Goal: Task Accomplishment & Management: Complete application form

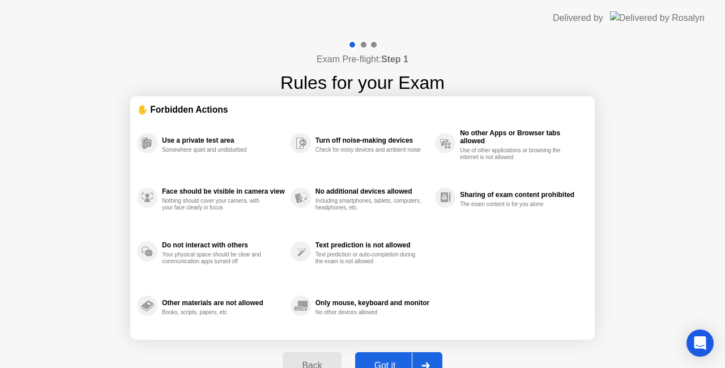
click at [394, 358] on button "Got it" at bounding box center [398, 366] width 87 height 27
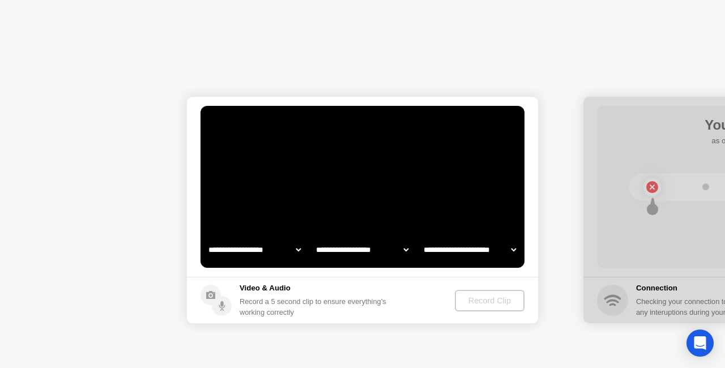
select select "**********"
select select "*******"
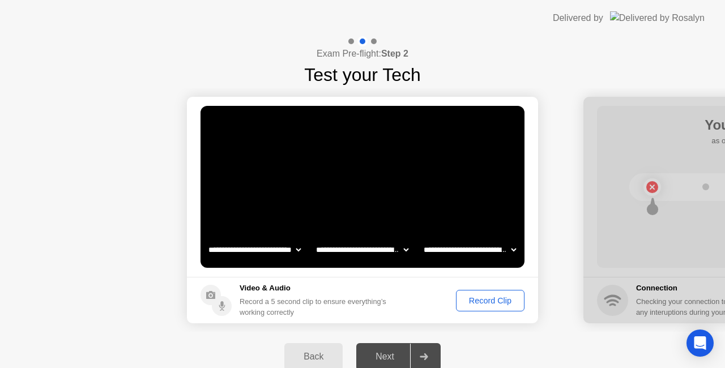
click at [498, 300] on div "Record Clip" at bounding box center [490, 300] width 61 height 9
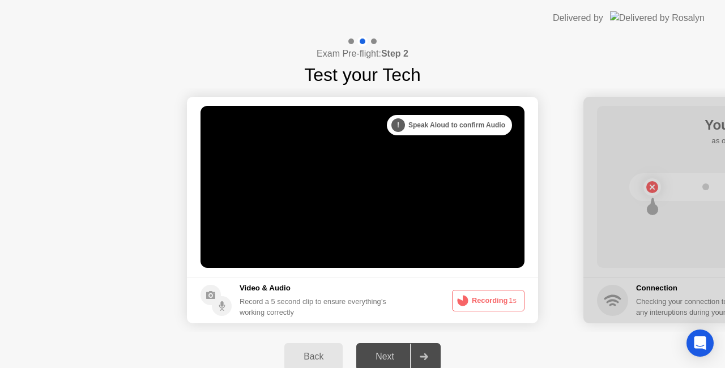
click at [450, 187] on video at bounding box center [363, 187] width 324 height 162
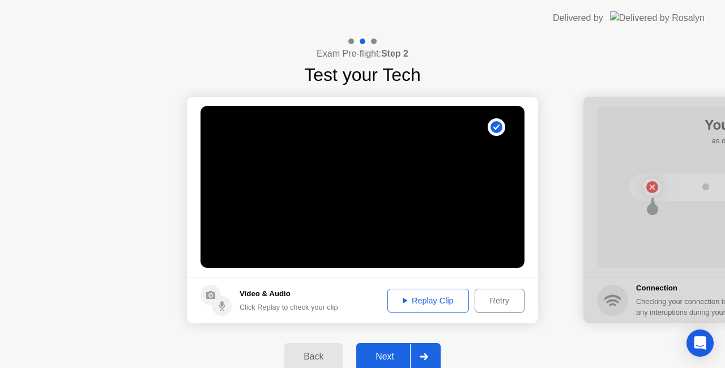
click at [389, 355] on div "Next" at bounding box center [385, 357] width 50 height 10
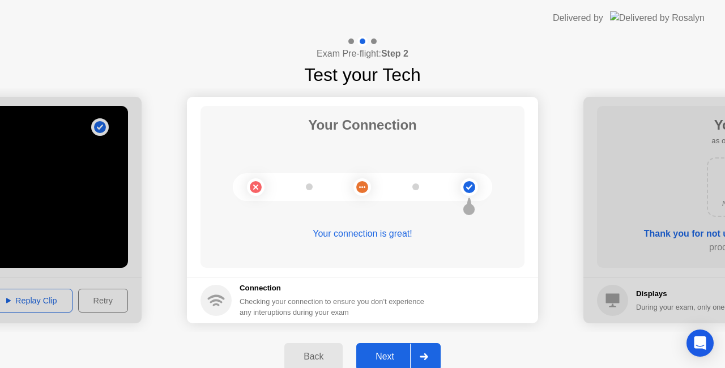
click at [398, 349] on button "Next" at bounding box center [398, 356] width 84 height 27
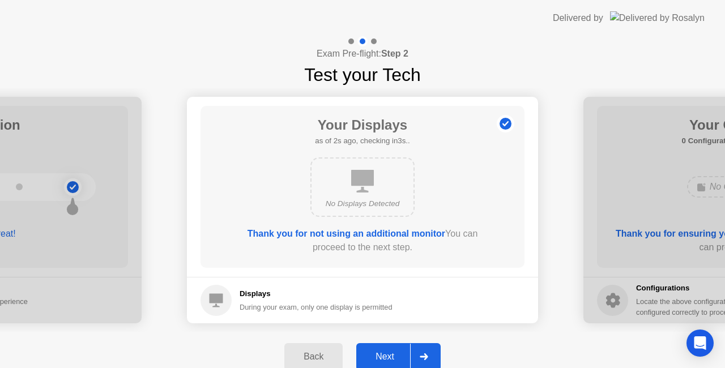
click at [383, 353] on div "Next" at bounding box center [385, 357] width 50 height 10
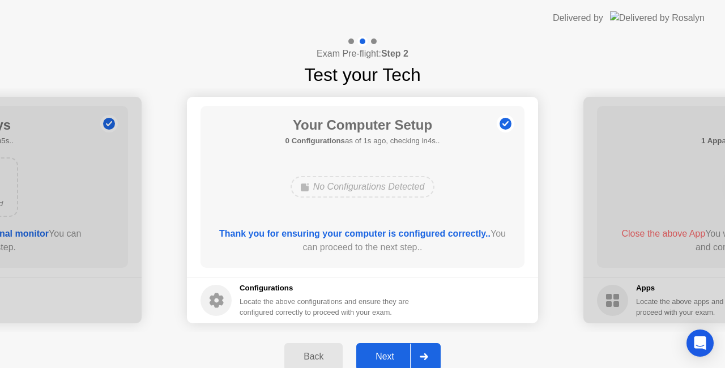
click at [387, 352] on div "Next" at bounding box center [385, 357] width 50 height 10
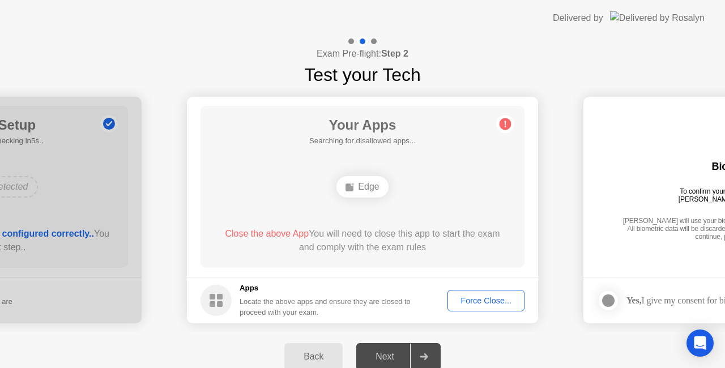
click at [484, 299] on div "Force Close..." at bounding box center [486, 300] width 69 height 9
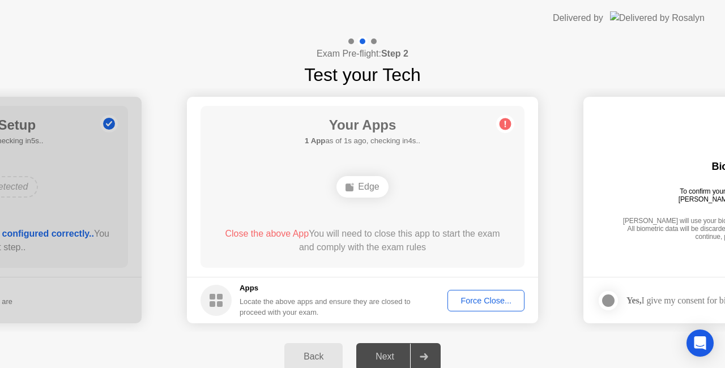
click at [489, 299] on div "Force Close..." at bounding box center [486, 300] width 69 height 9
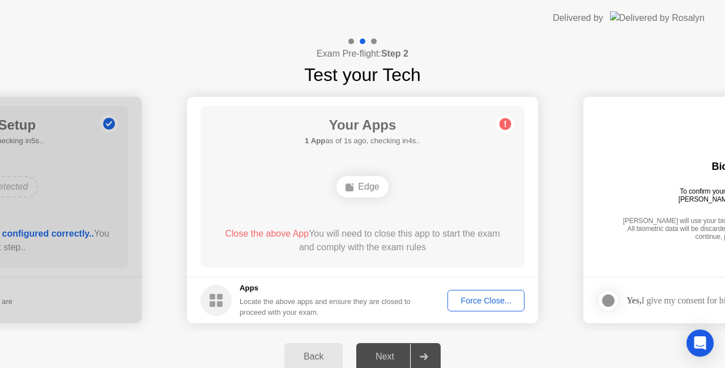
click at [479, 303] on div "Force Close..." at bounding box center [486, 300] width 69 height 9
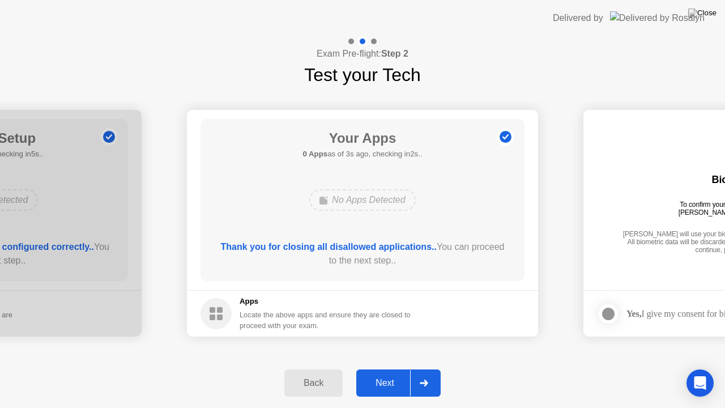
click at [390, 368] on div "Next" at bounding box center [385, 383] width 50 height 10
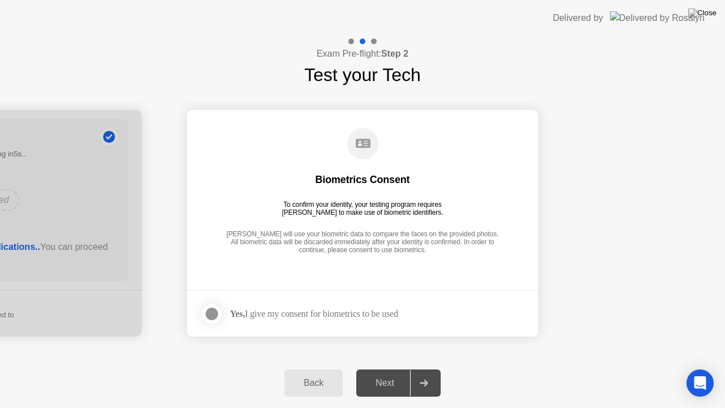
click at [214, 317] on div at bounding box center [212, 314] width 14 height 14
click at [389, 368] on div "Next" at bounding box center [385, 383] width 50 height 10
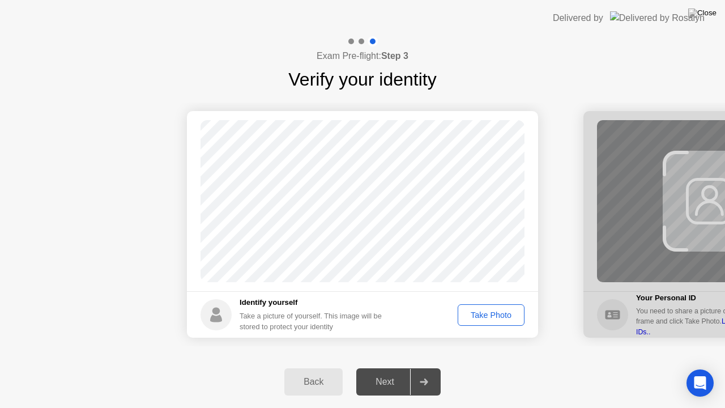
click at [486, 316] on div "Take Photo" at bounding box center [491, 315] width 59 height 9
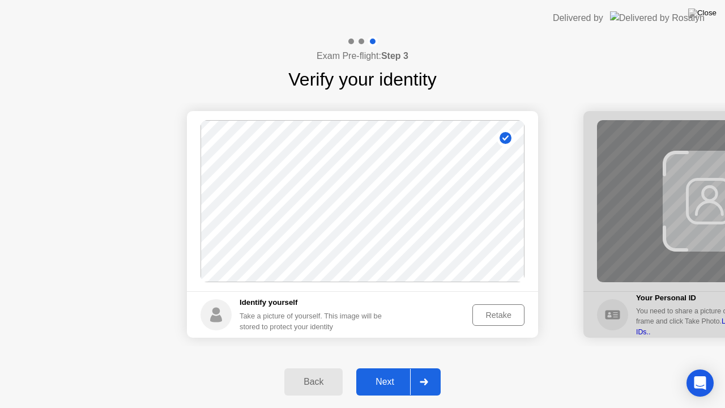
click at [389, 368] on div "Next" at bounding box center [385, 382] width 50 height 10
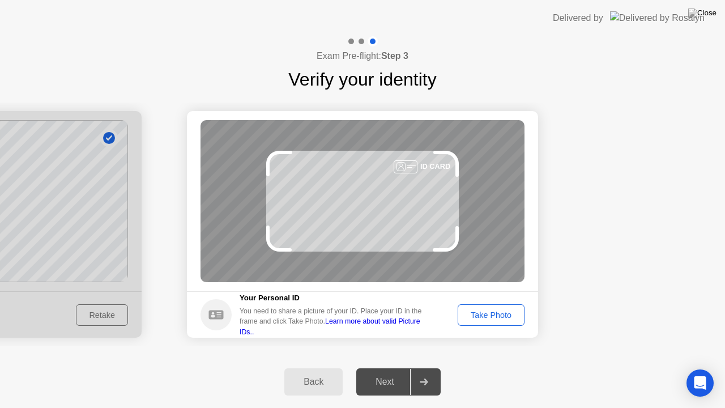
click at [500, 317] on div "Take Photo" at bounding box center [491, 315] width 59 height 9
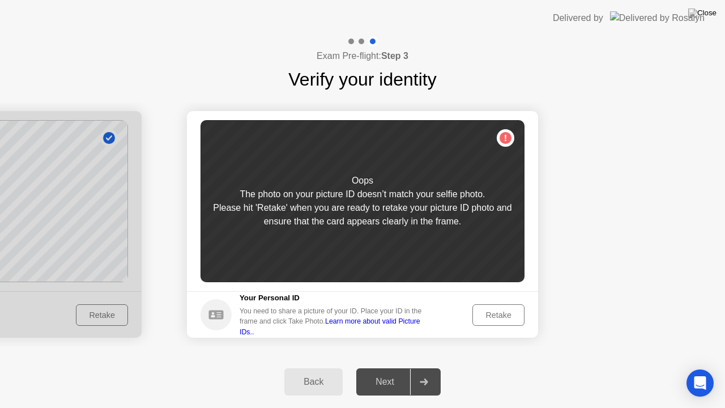
click at [506, 316] on div "Retake" at bounding box center [499, 315] width 44 height 9
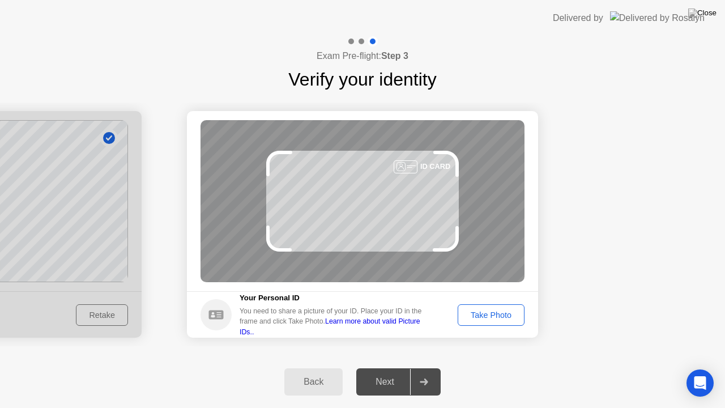
click at [410, 215] on div "ID CARD" at bounding box center [363, 201] width 324 height 162
click at [414, 212] on div "ID CARD" at bounding box center [363, 201] width 324 height 162
click at [498, 315] on div "Take Photo" at bounding box center [491, 315] width 59 height 9
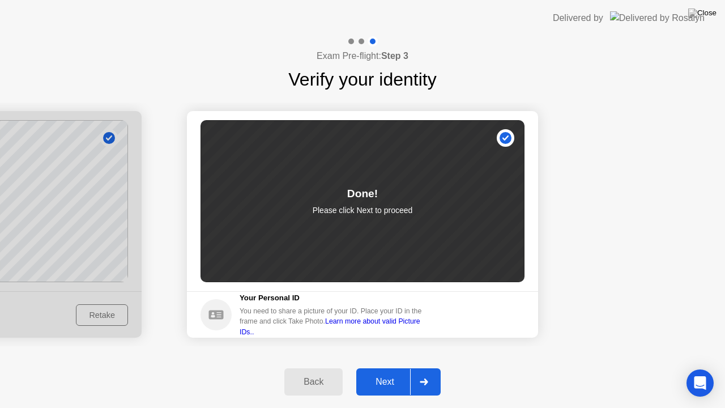
click at [394, 368] on div "Next" at bounding box center [385, 382] width 50 height 10
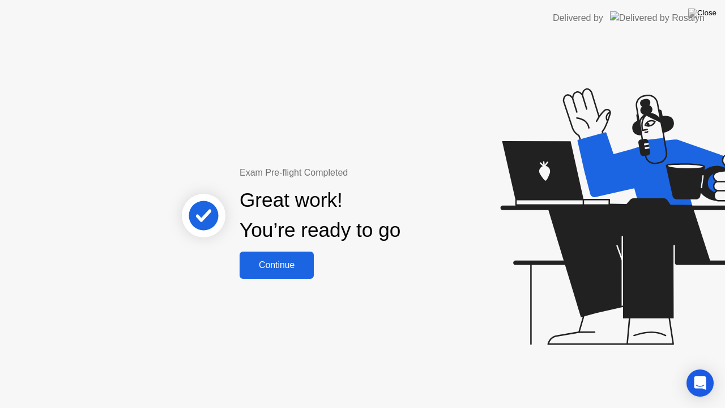
click at [274, 266] on div "Continue" at bounding box center [276, 265] width 67 height 10
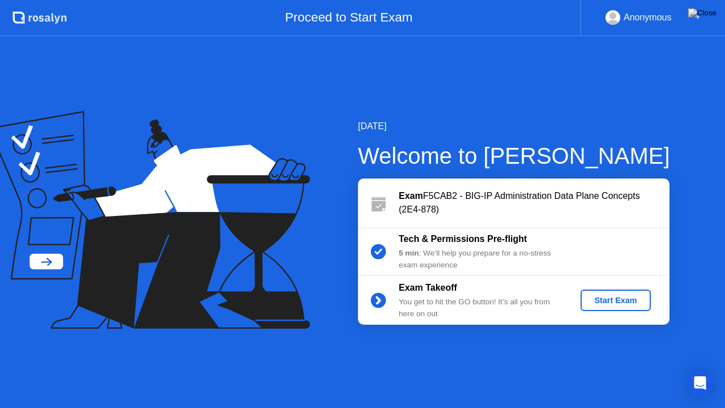
click at [617, 300] on div "Start Exam" at bounding box center [615, 300] width 61 height 9
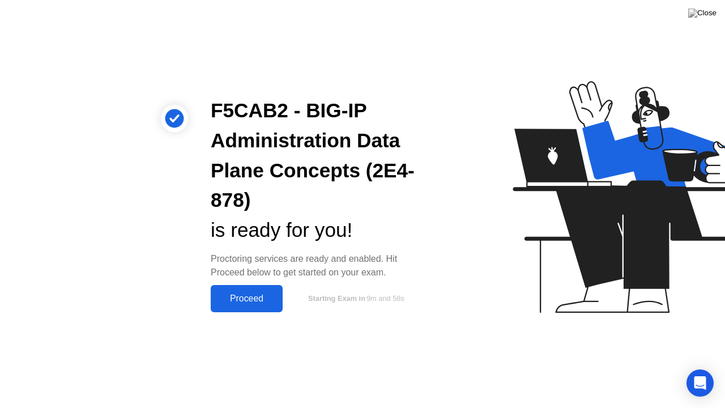
click at [252, 297] on div "Proceed" at bounding box center [246, 299] width 65 height 10
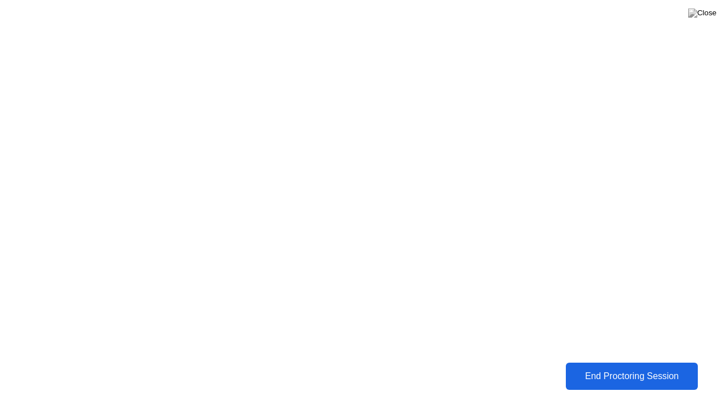
click at [610, 368] on div "End Proctoring Session" at bounding box center [632, 376] width 126 height 10
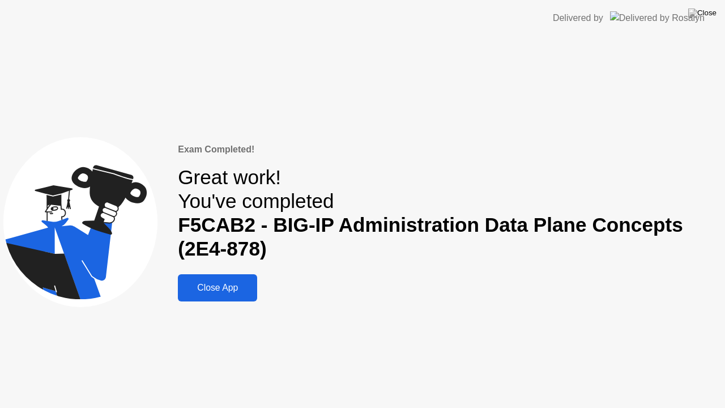
click at [227, 287] on div "Close App" at bounding box center [217, 288] width 73 height 10
